Goal: Navigation & Orientation: Find specific page/section

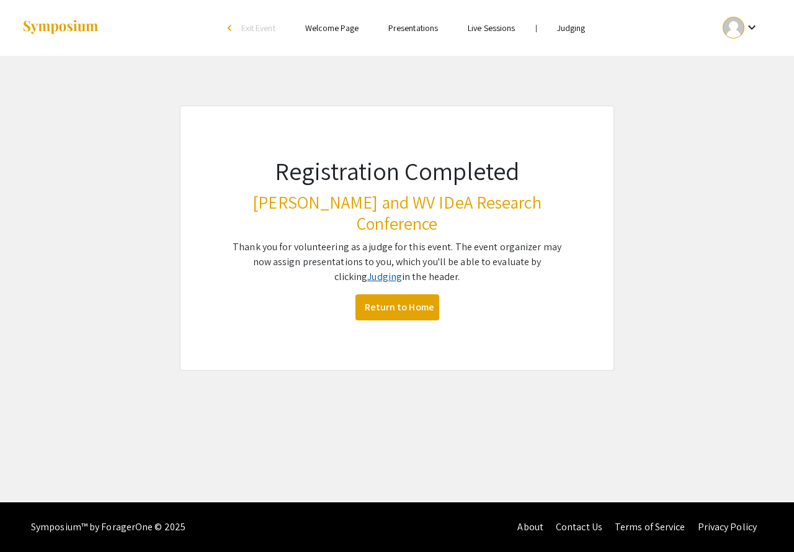
click at [369, 270] on link "Judging" at bounding box center [384, 276] width 35 height 13
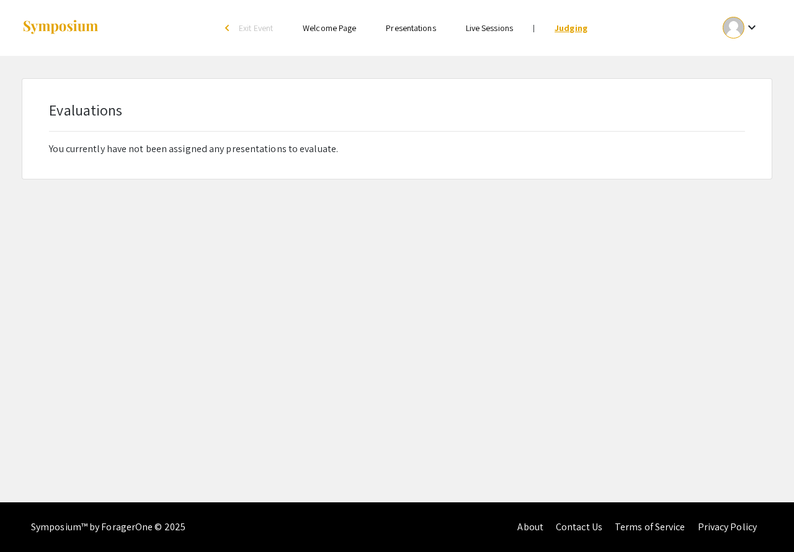
click at [567, 27] on link "Judging" at bounding box center [571, 27] width 33 height 11
click at [392, 28] on link "Presentations" at bounding box center [411, 27] width 50 height 11
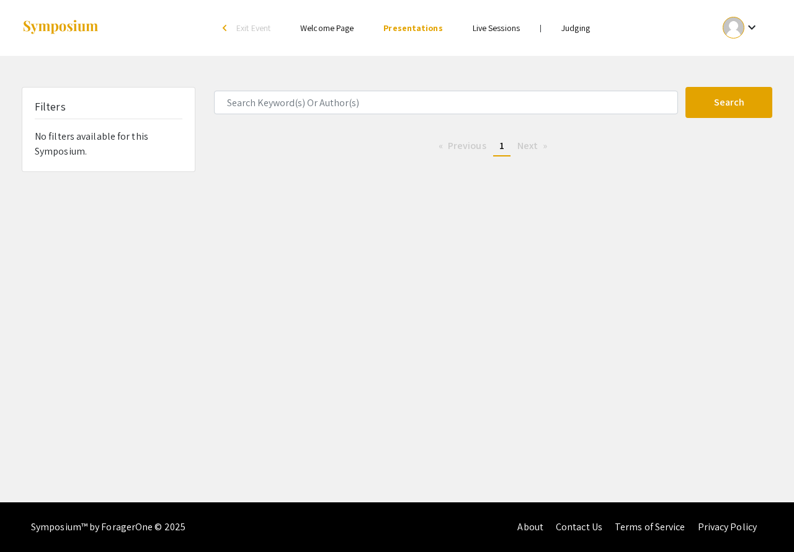
click at [338, 29] on link "Welcome Page" at bounding box center [326, 27] width 53 height 11
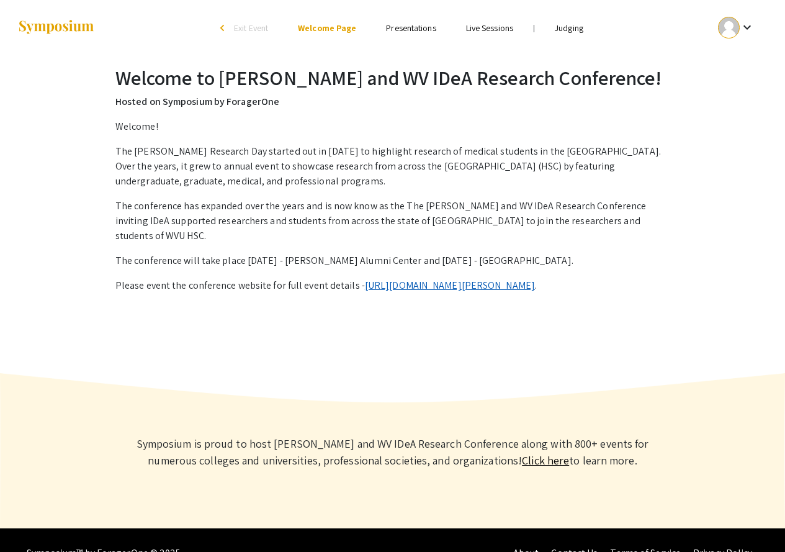
click at [535, 279] on link "[URL][DOMAIN_NAME][PERSON_NAME]" at bounding box center [450, 285] width 170 height 13
